Goal: Information Seeking & Learning: Learn about a topic

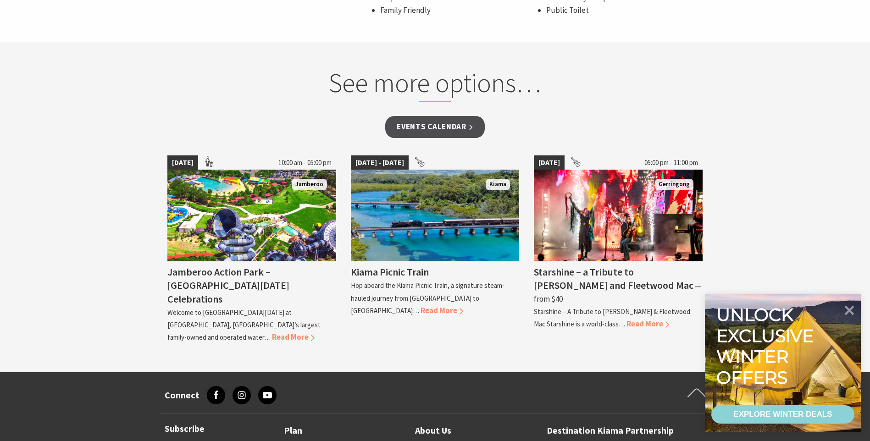
scroll to position [734, 0]
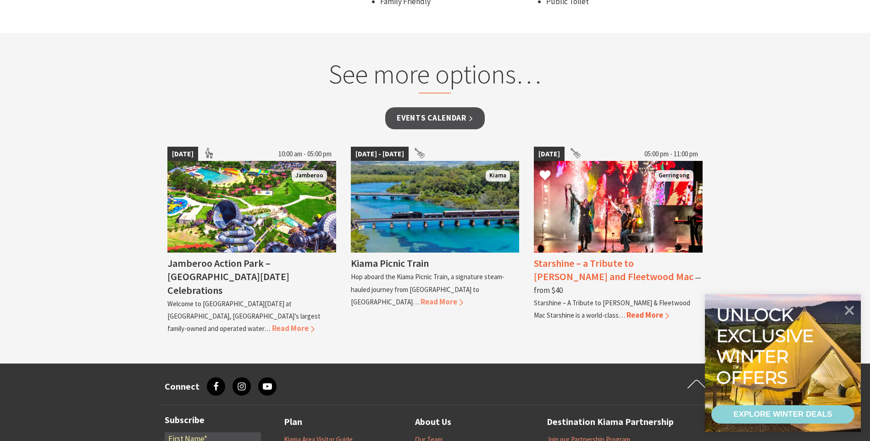
click at [645, 310] on span "Read More" at bounding box center [648, 315] width 43 height 10
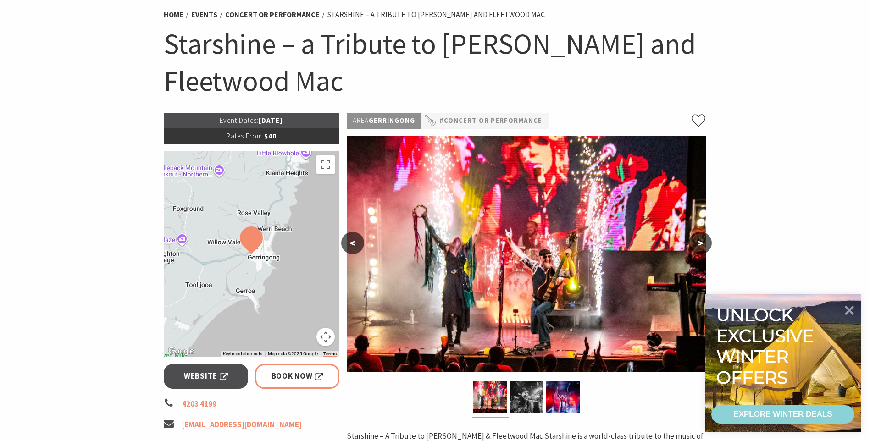
scroll to position [92, 0]
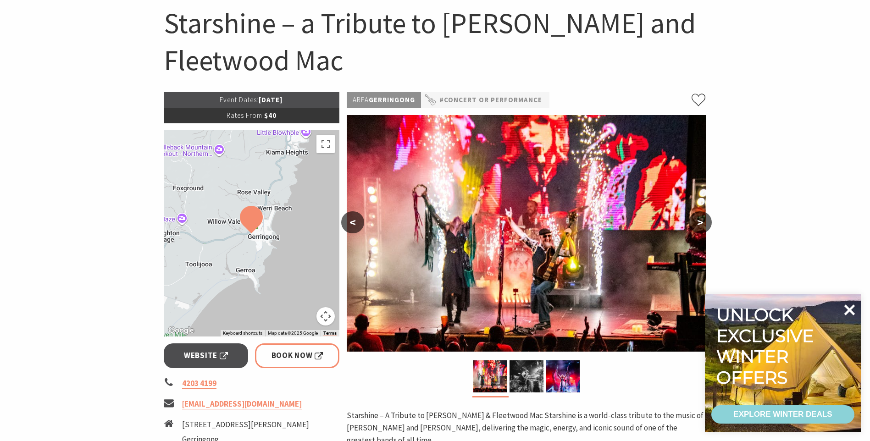
click at [847, 314] on icon at bounding box center [850, 310] width 11 height 11
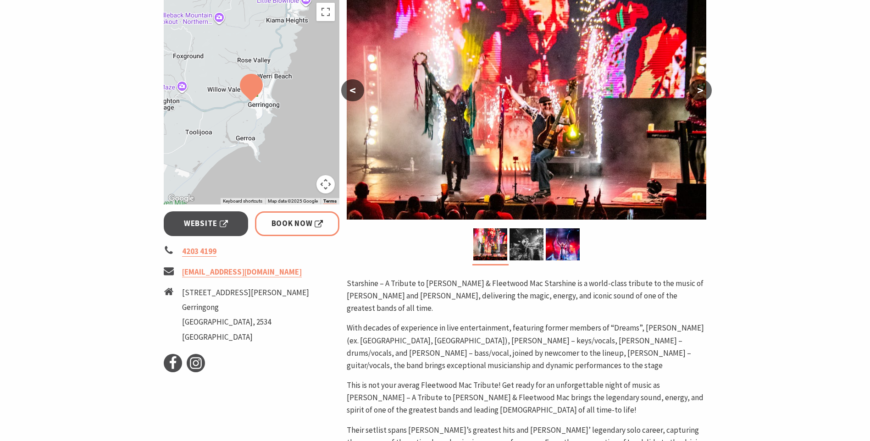
scroll to position [229, 0]
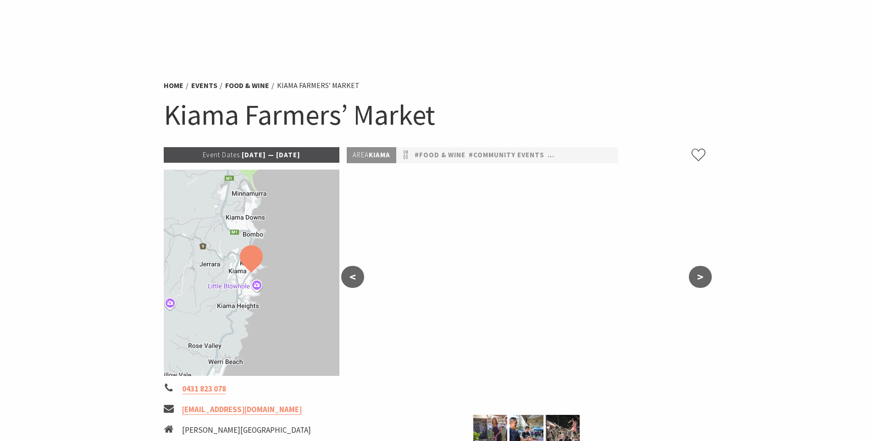
scroll to position [734, 0]
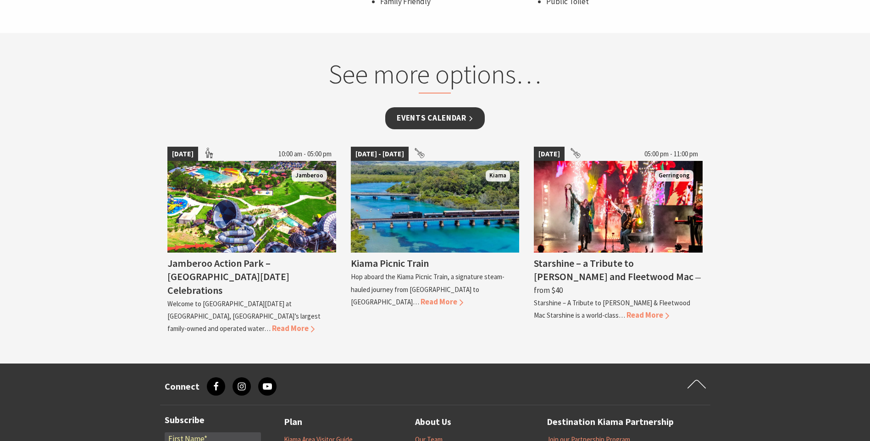
click at [432, 117] on link "Events Calendar" at bounding box center [435, 118] width 100 height 22
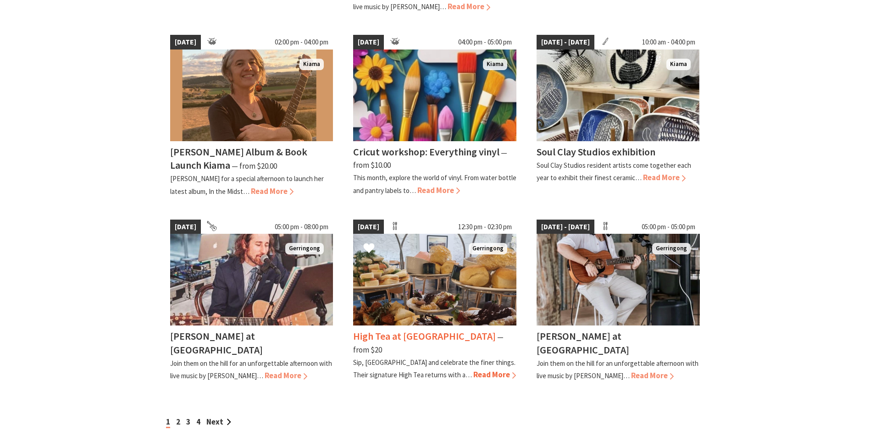
scroll to position [642, 0]
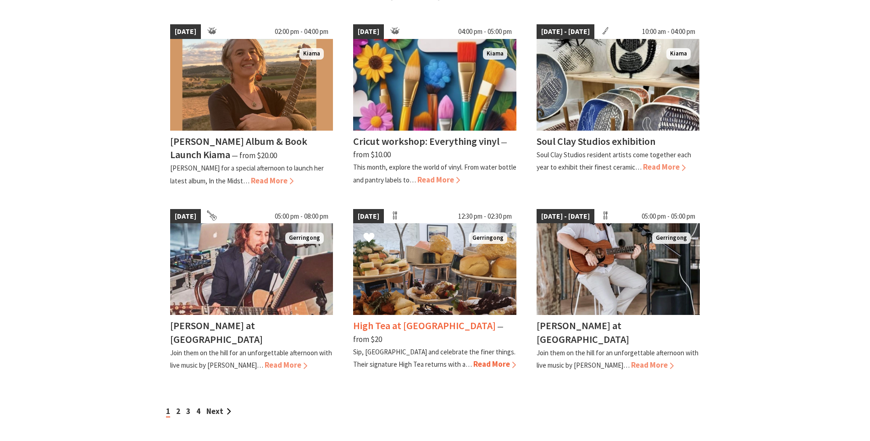
click at [474, 359] on span "Read More" at bounding box center [495, 364] width 43 height 10
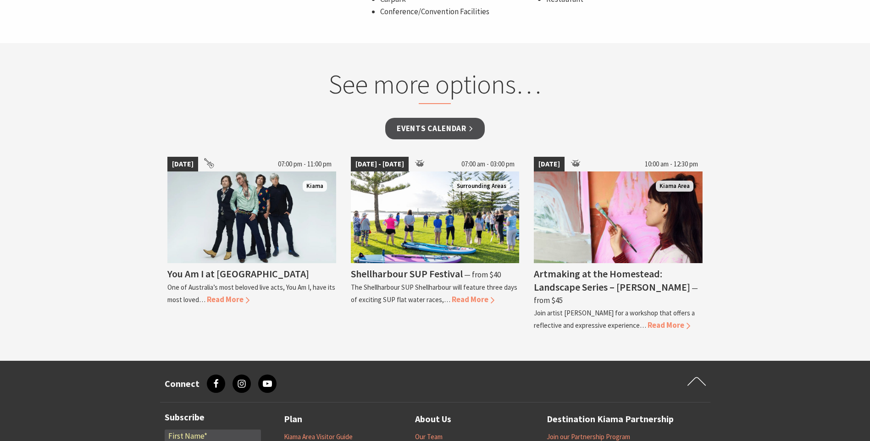
scroll to position [688, 0]
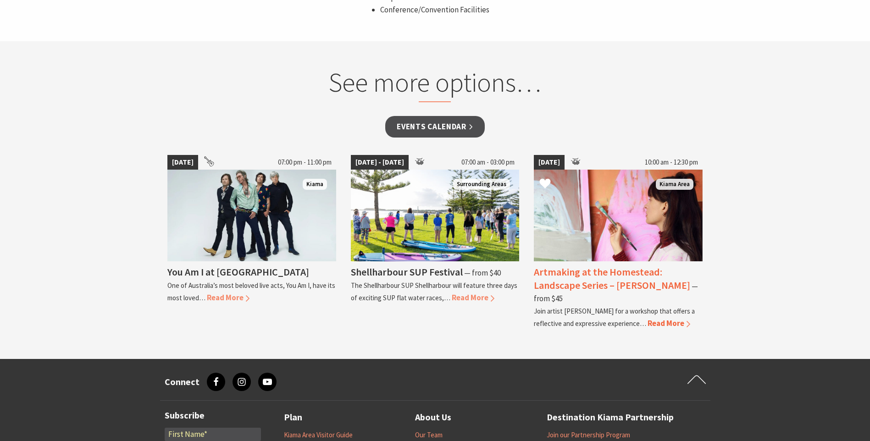
click at [675, 326] on span "Read More" at bounding box center [669, 323] width 43 height 10
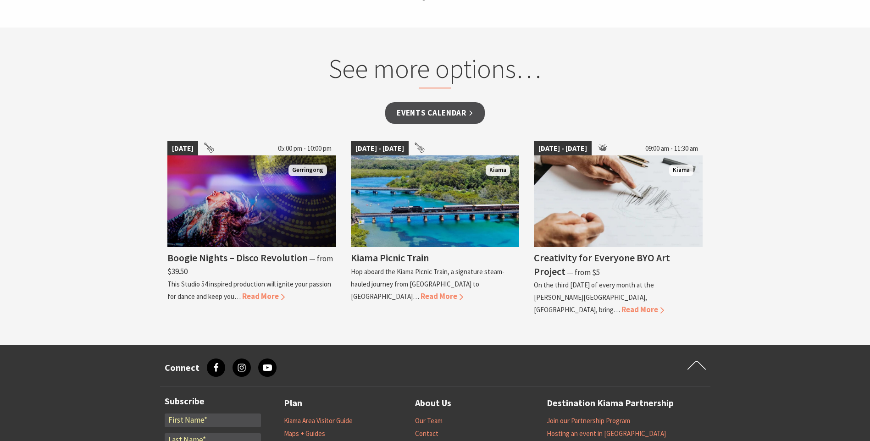
scroll to position [780, 0]
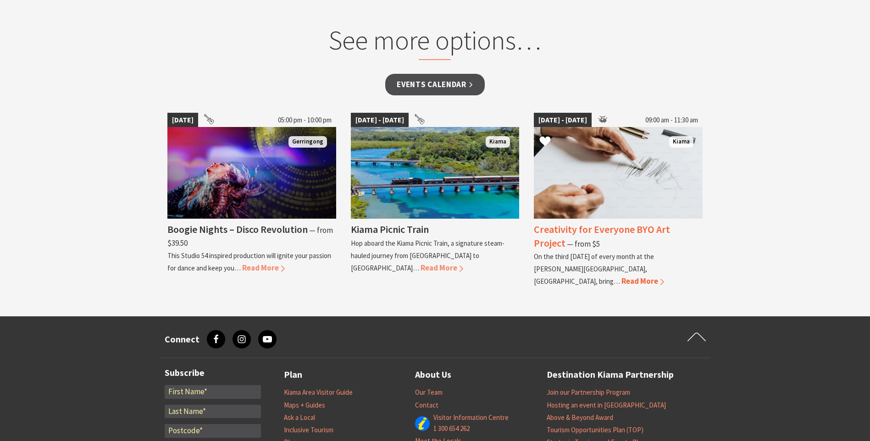
click at [622, 276] on span "Read More" at bounding box center [643, 281] width 43 height 10
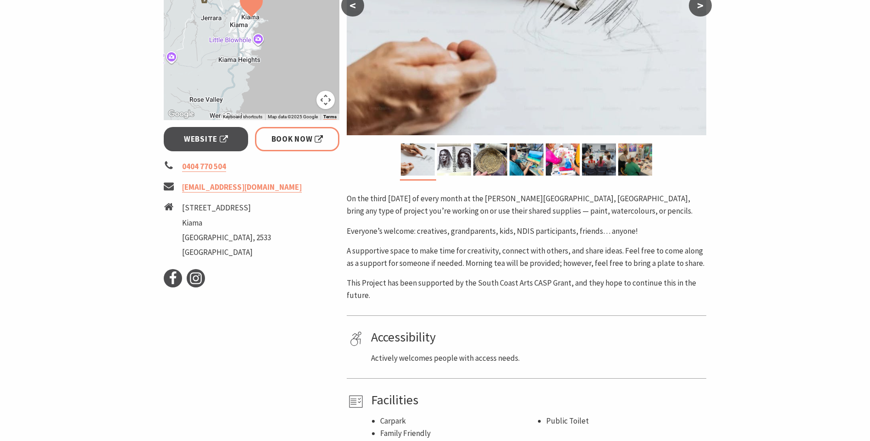
scroll to position [275, 0]
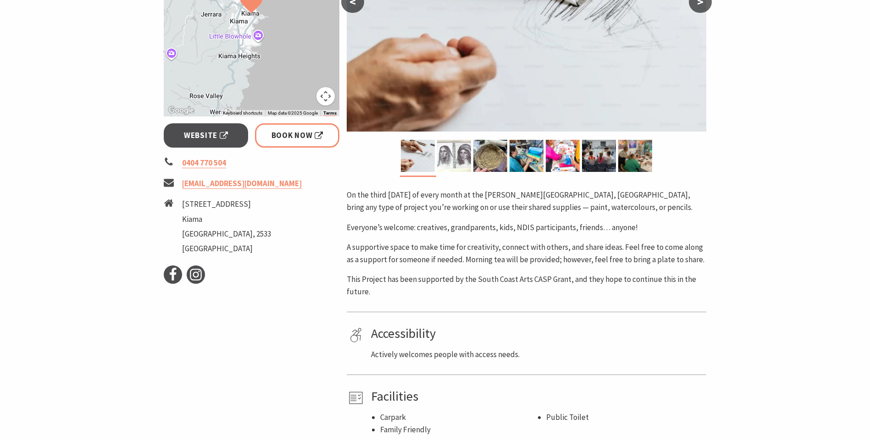
click at [457, 152] on img at bounding box center [454, 156] width 34 height 32
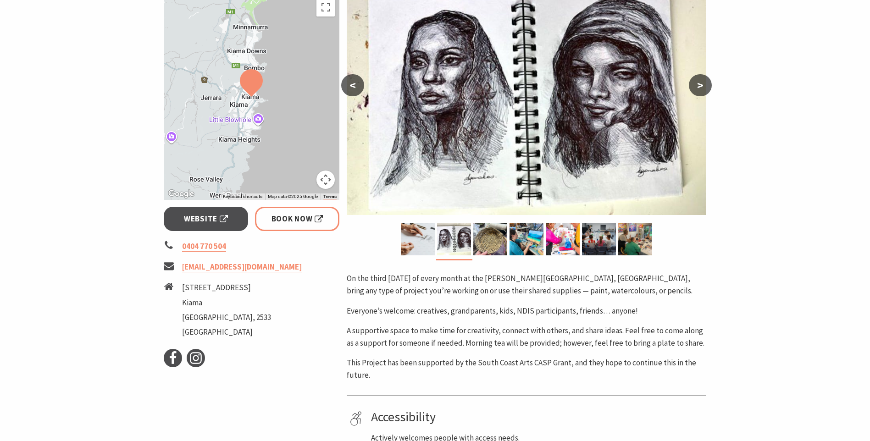
scroll to position [184, 0]
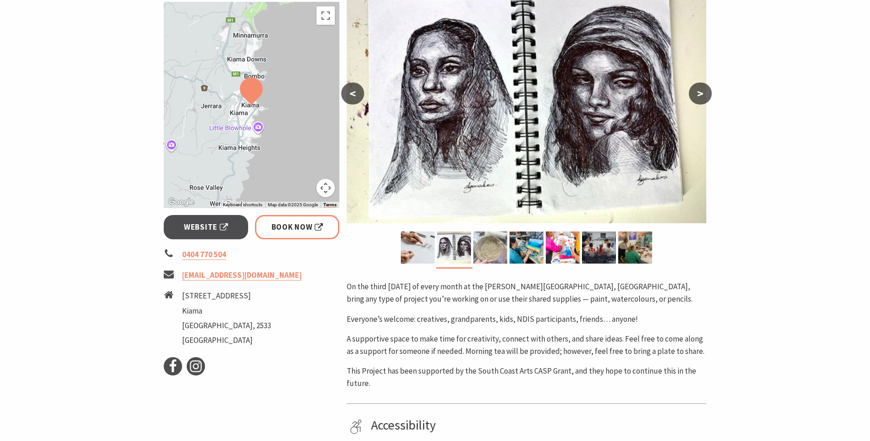
click at [489, 233] on img at bounding box center [491, 248] width 34 height 32
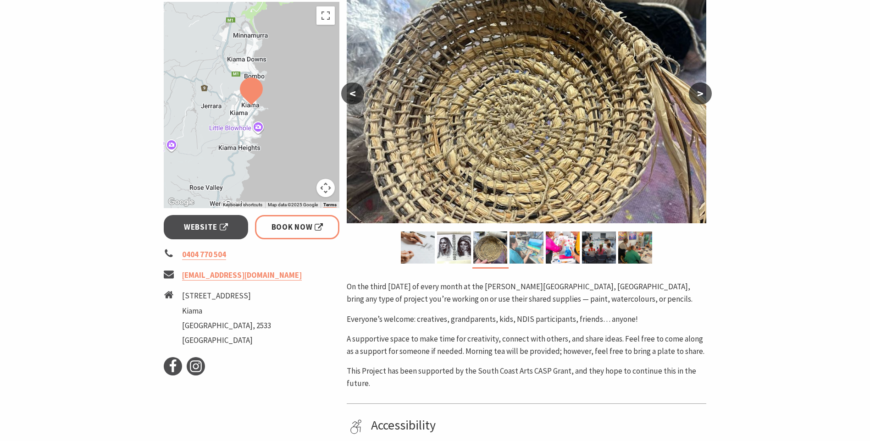
click at [513, 236] on img at bounding box center [527, 248] width 34 height 32
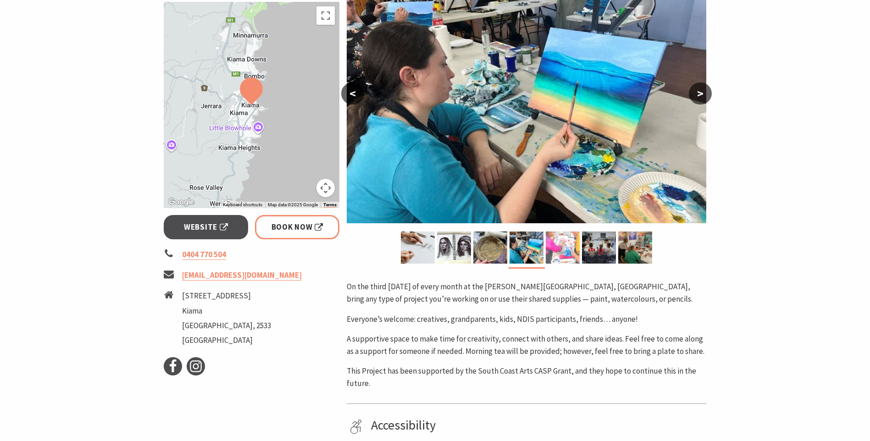
click at [552, 233] on img at bounding box center [563, 248] width 34 height 32
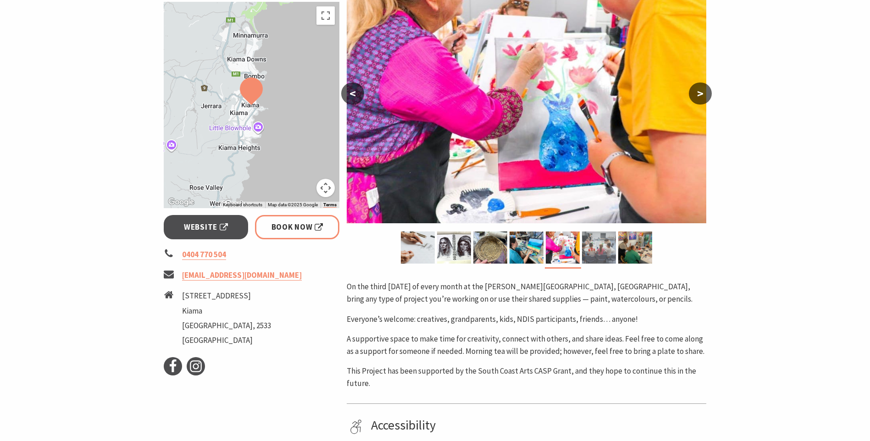
click at [593, 232] on img at bounding box center [599, 248] width 34 height 32
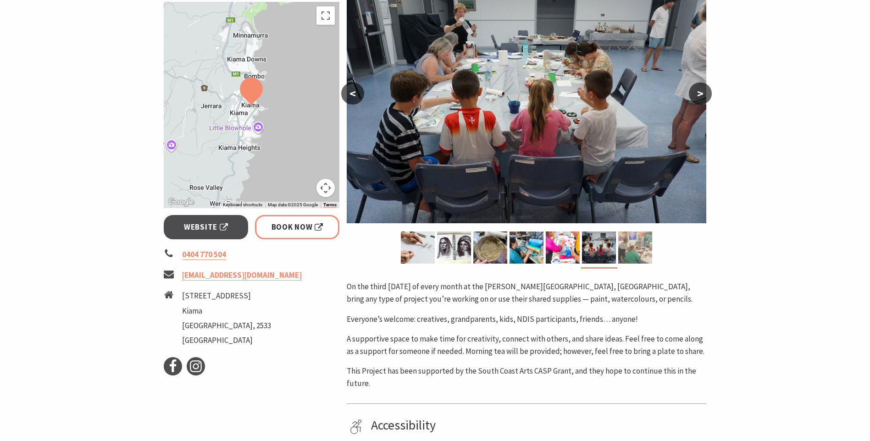
click at [630, 232] on img at bounding box center [636, 248] width 34 height 32
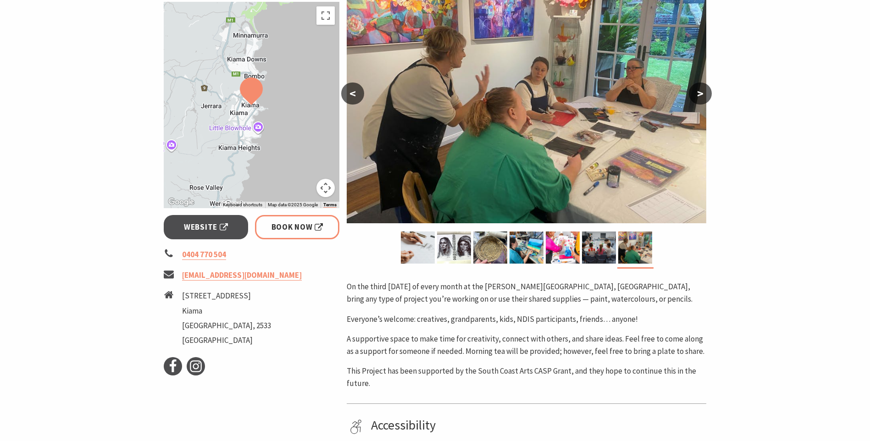
scroll to position [138, 0]
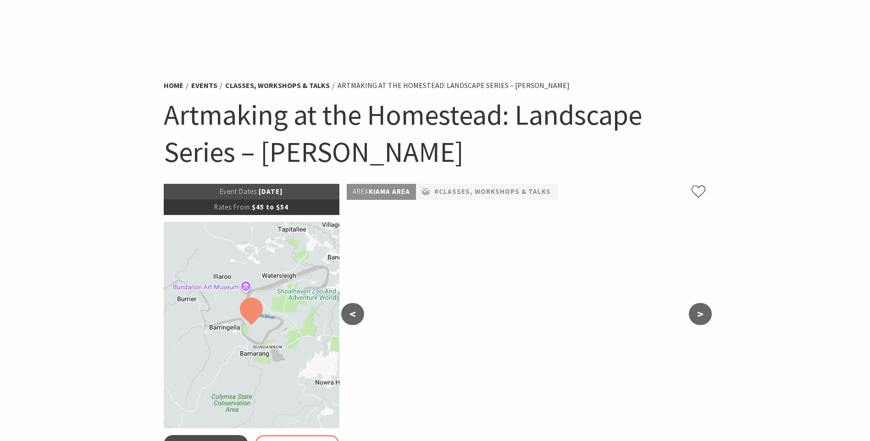
scroll to position [780, 0]
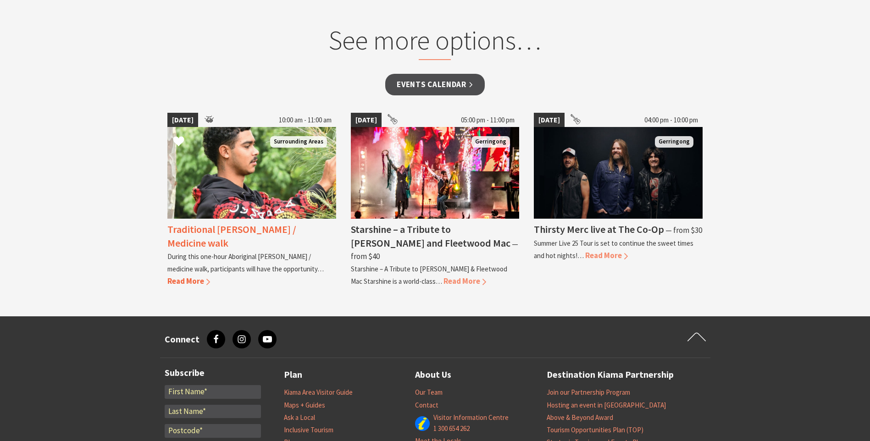
click at [191, 280] on span "Read More" at bounding box center [188, 281] width 43 height 10
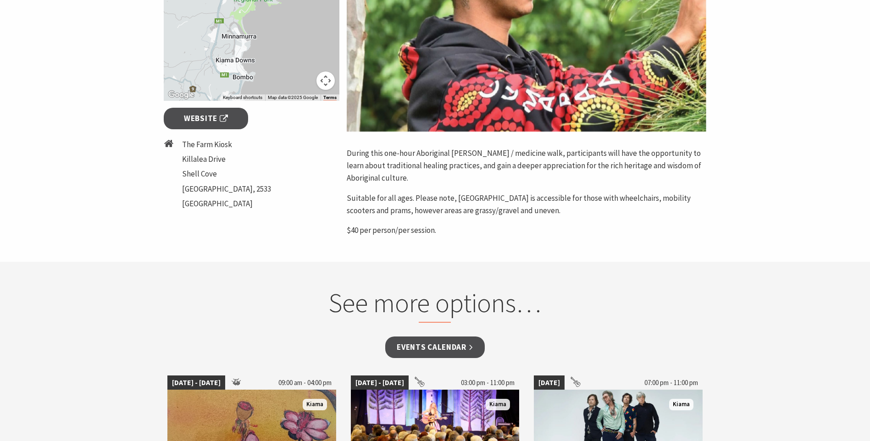
scroll to position [138, 0]
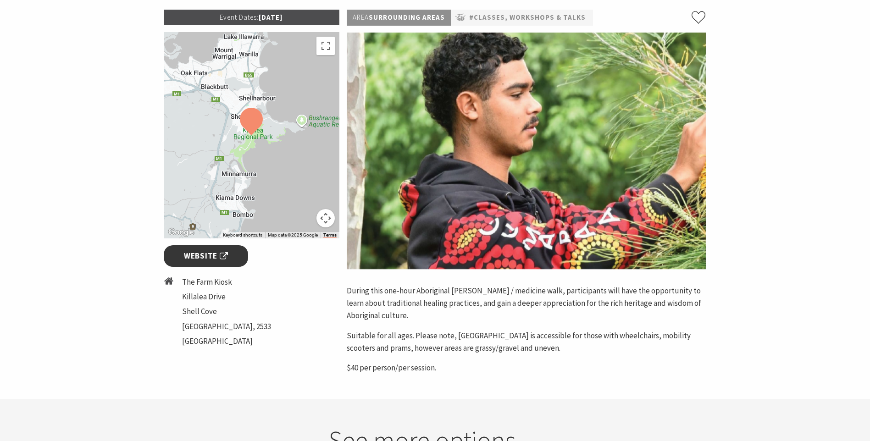
click at [211, 255] on span "Website" at bounding box center [206, 256] width 44 height 12
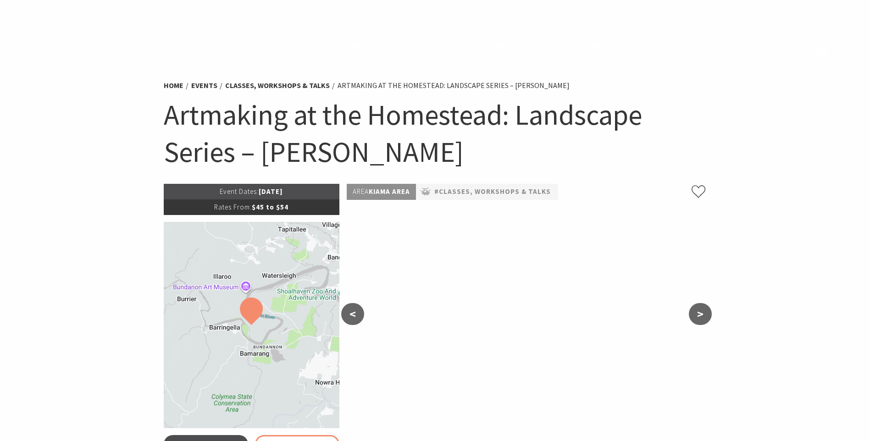
scroll to position [780, 0]
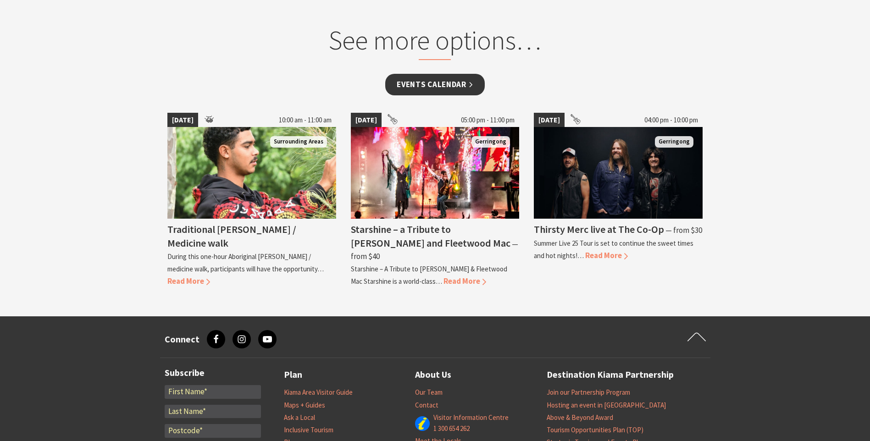
click at [425, 82] on link "Events Calendar" at bounding box center [435, 85] width 100 height 22
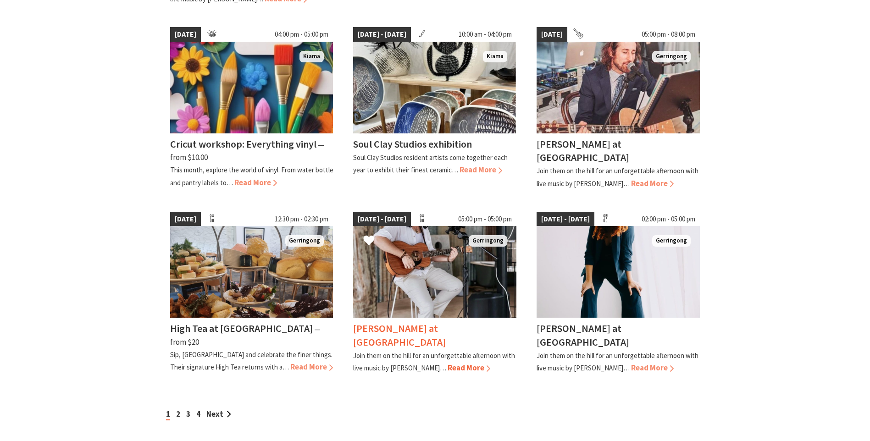
scroll to position [780, 0]
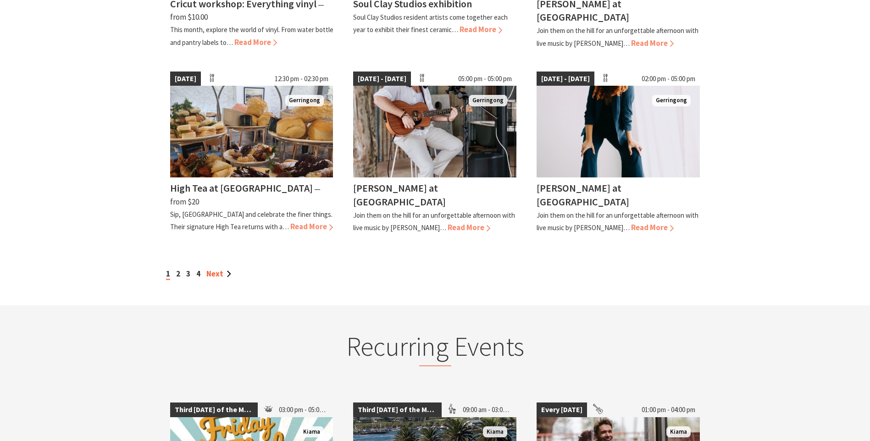
click at [219, 269] on link "Next" at bounding box center [218, 274] width 25 height 10
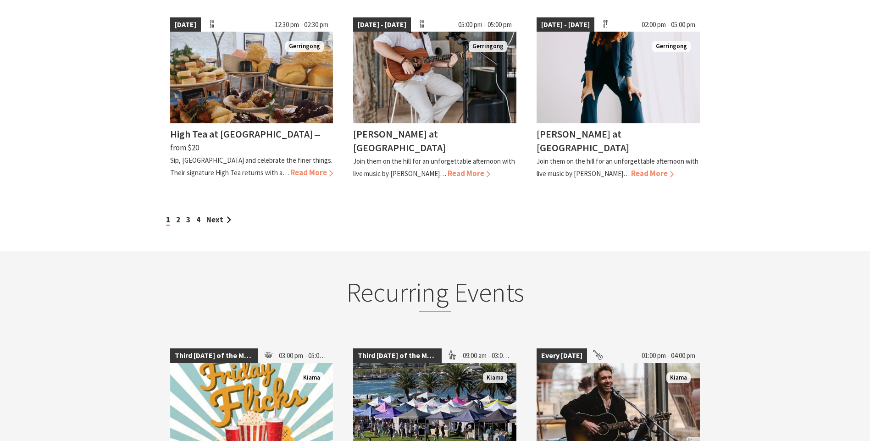
scroll to position [872, 0]
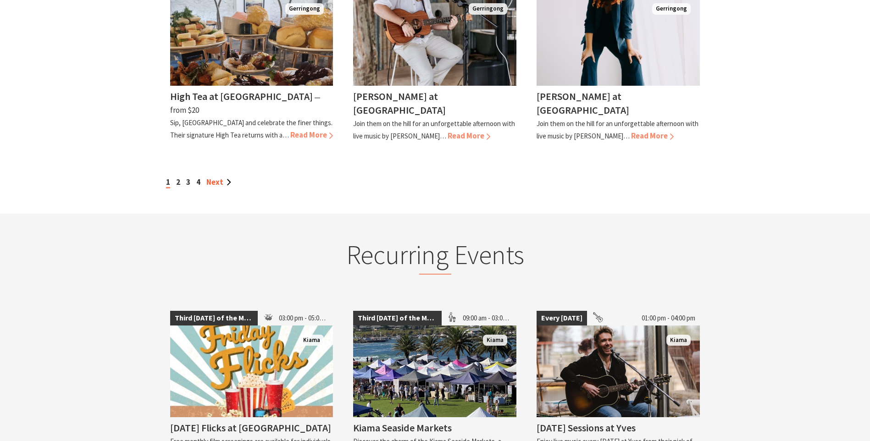
click at [224, 177] on link "Next" at bounding box center [218, 182] width 25 height 10
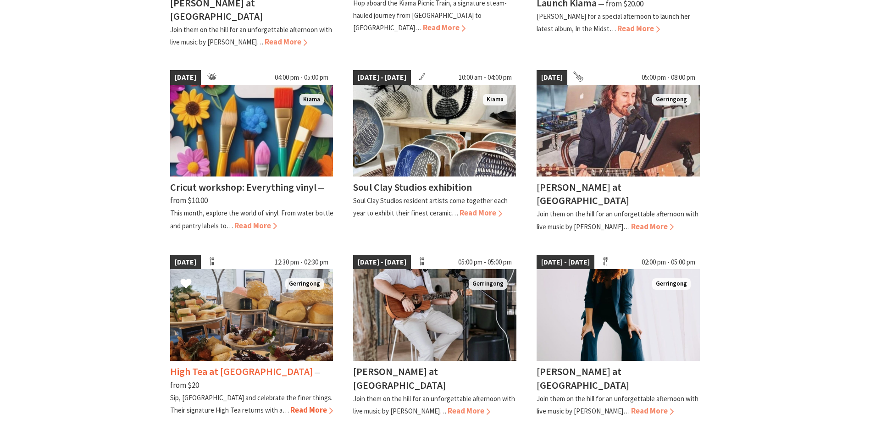
scroll to position [780, 0]
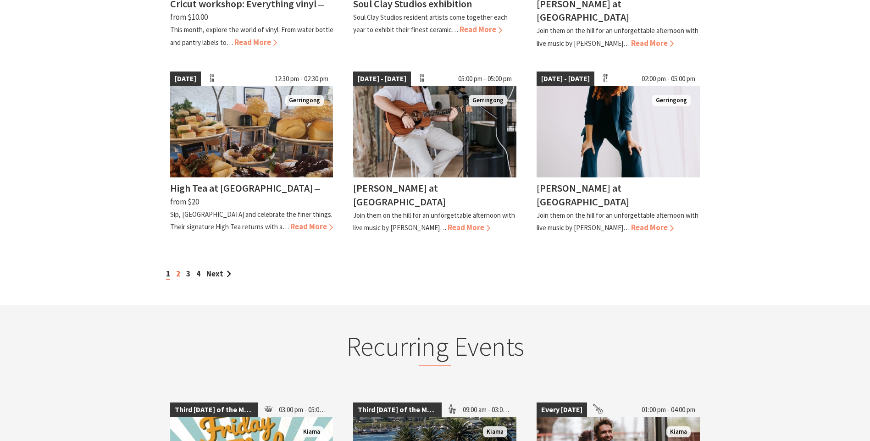
click at [178, 269] on link "2" at bounding box center [178, 274] width 4 height 10
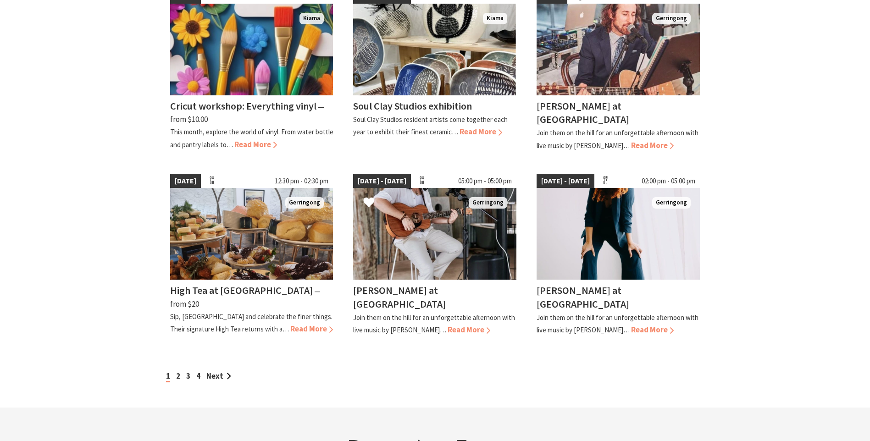
scroll to position [826, 0]
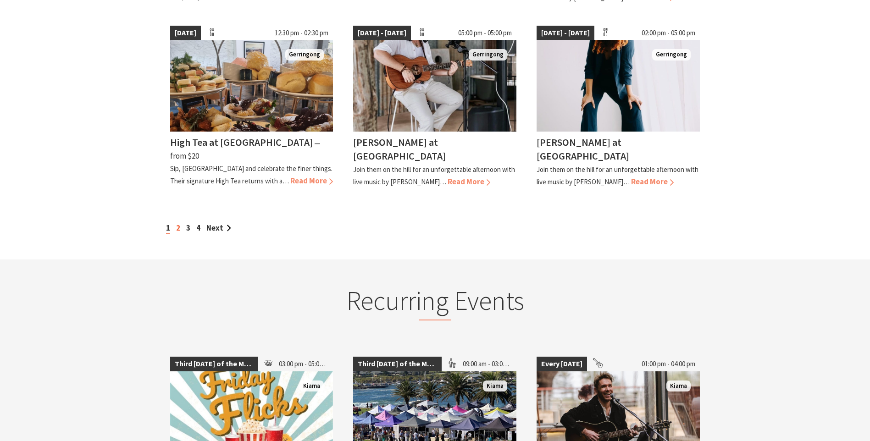
click at [177, 223] on link "2" at bounding box center [178, 228] width 4 height 10
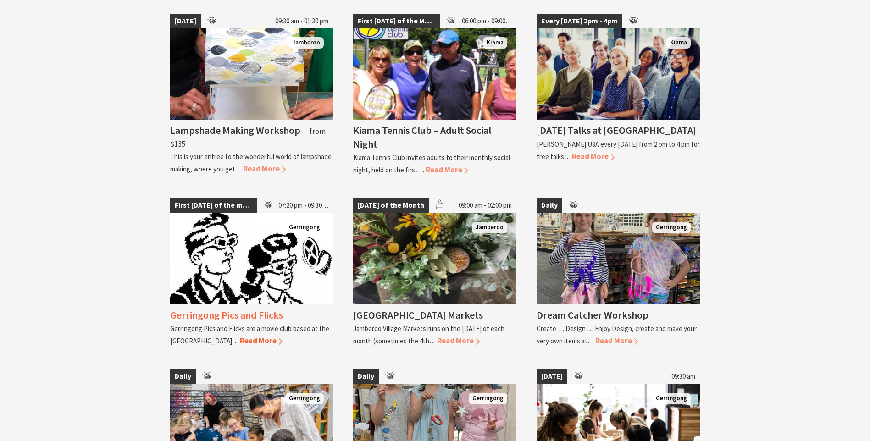
scroll to position [1422, 0]
